Goal: Transaction & Acquisition: Purchase product/service

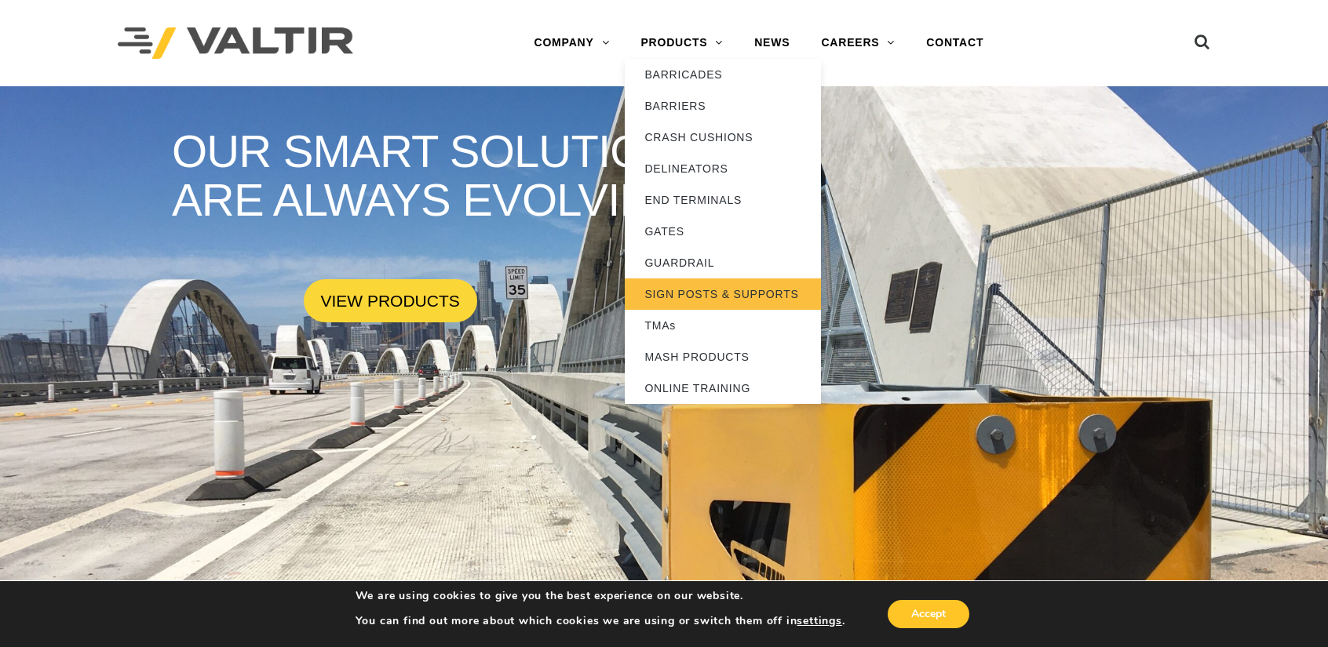
click at [728, 294] on link "SIGN POSTS & SUPPORTS" at bounding box center [723, 294] width 196 height 31
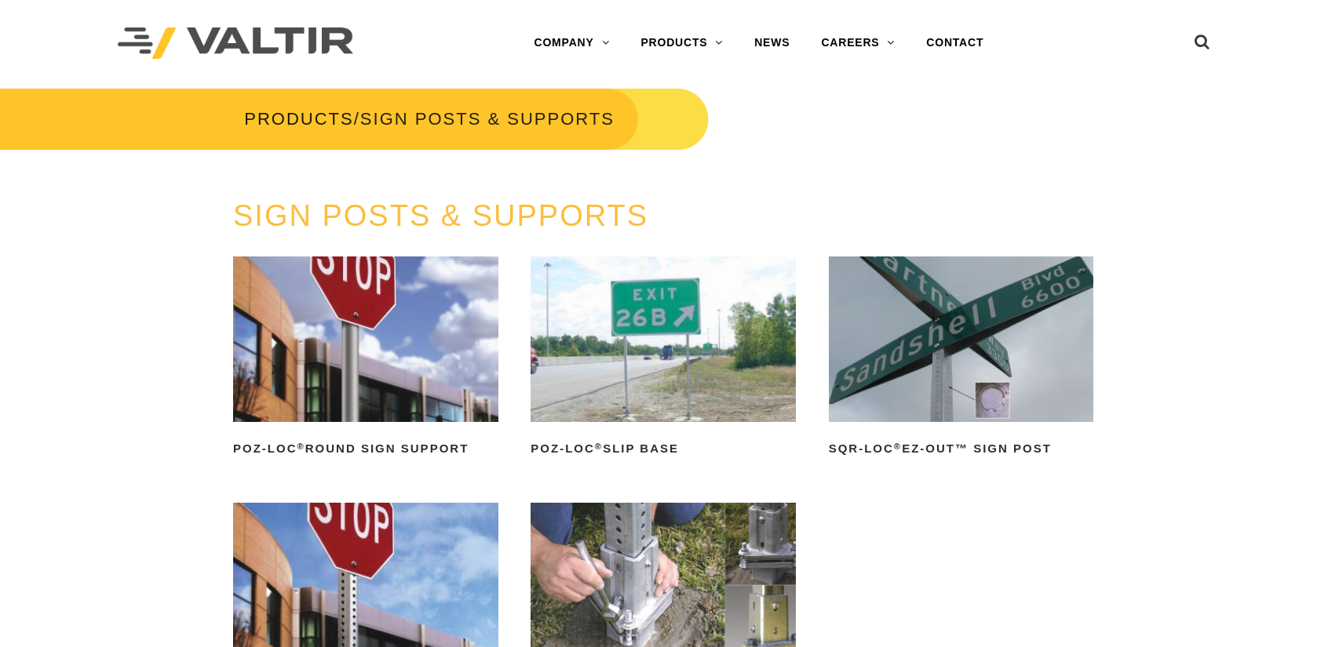
scroll to position [261, 0]
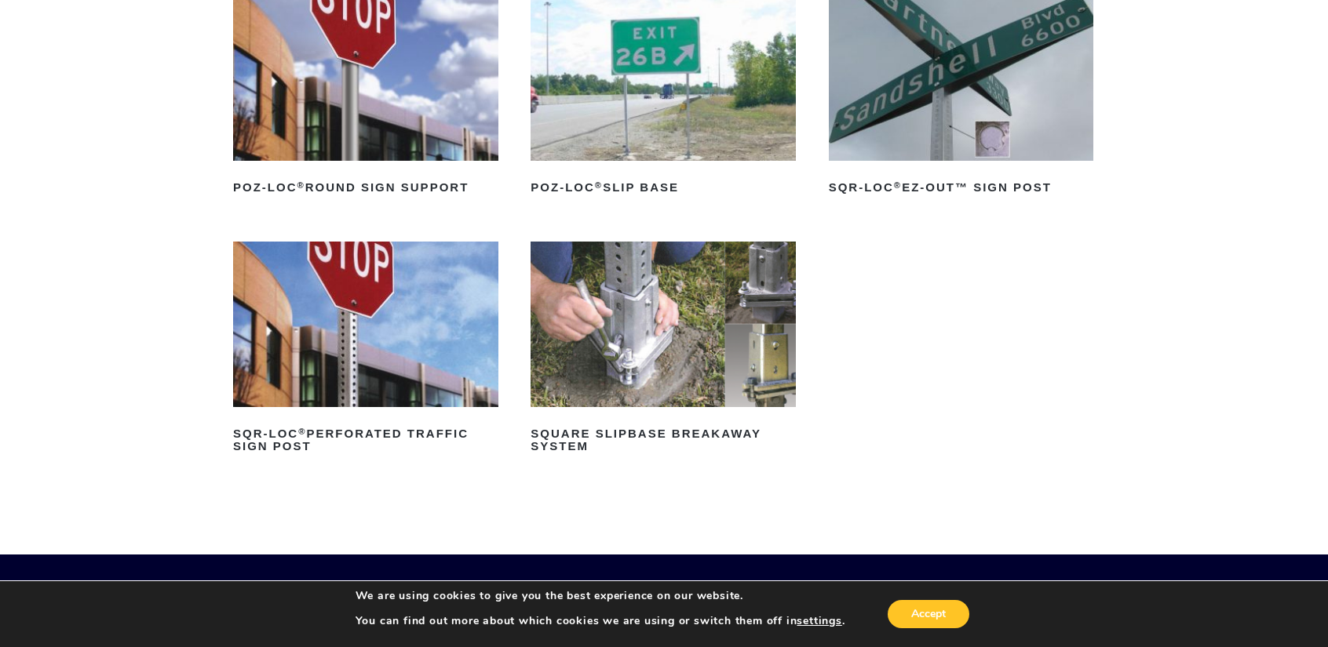
click at [615, 313] on img at bounding box center [662, 325] width 265 height 166
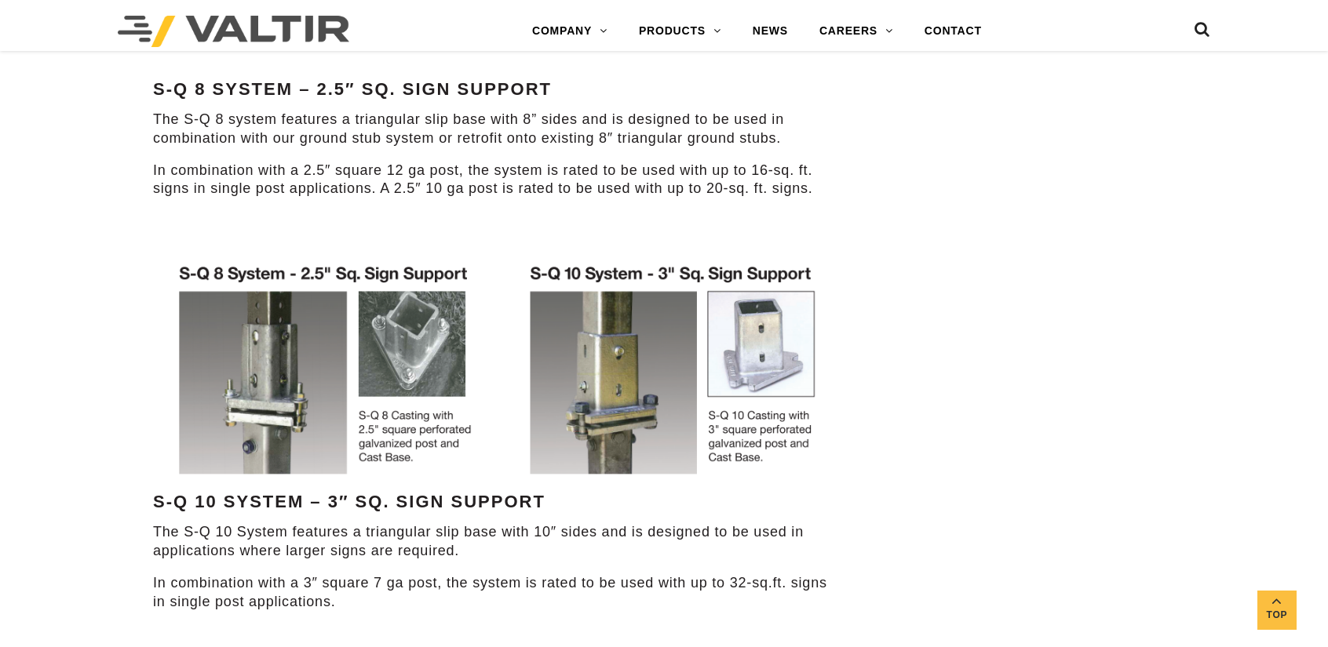
scroll to position [1046, 0]
